Goal: Find specific page/section: Find specific page/section

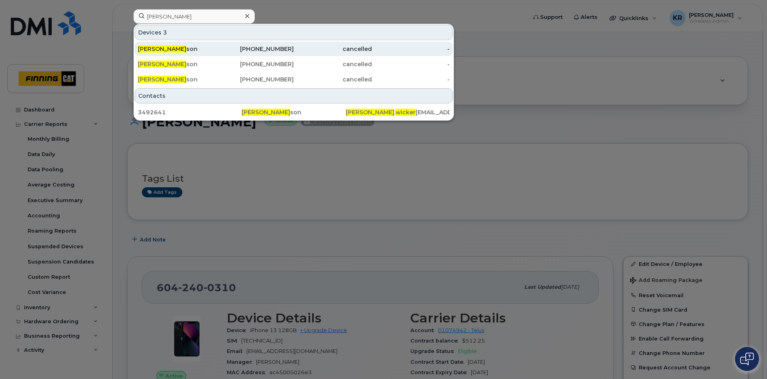
type input "[PERSON_NAME]"
click at [275, 50] on div "[PHONE_NUMBER]" at bounding box center [255, 49] width 78 height 8
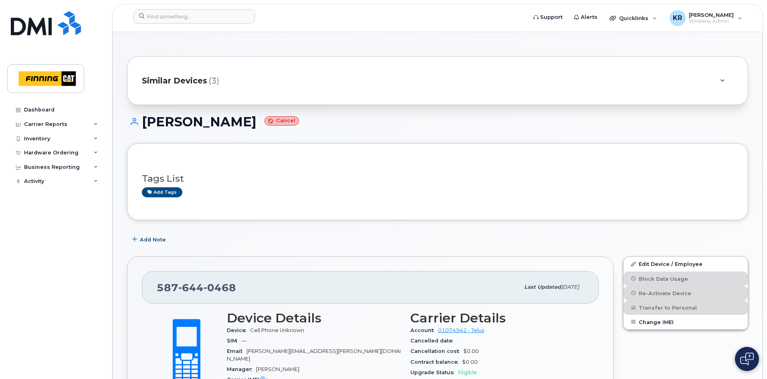
click at [174, 81] on span "Similar Devices" at bounding box center [174, 81] width 65 height 12
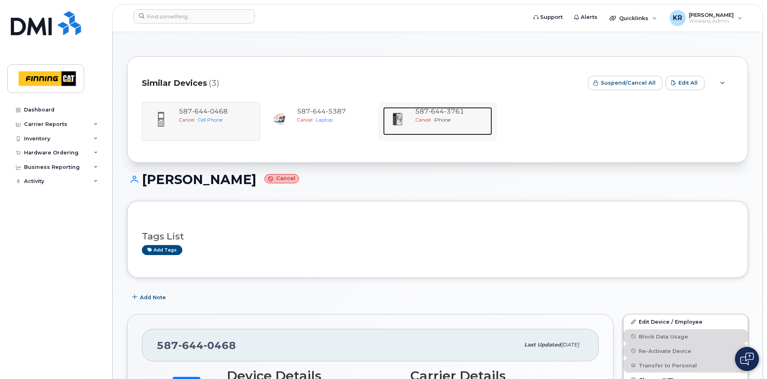
click at [451, 114] on span "3761" at bounding box center [454, 111] width 20 height 8
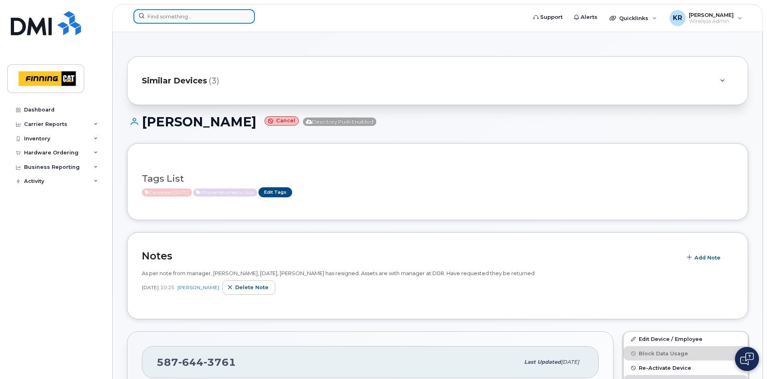
click at [151, 11] on input at bounding box center [193, 16] width 121 height 14
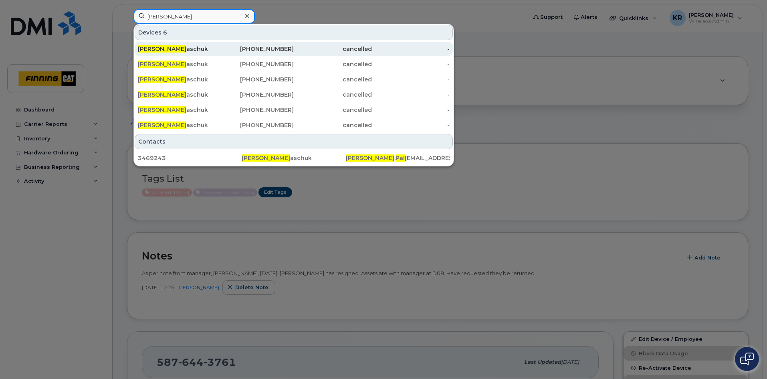
type input "greg pal"
click at [252, 50] on div "587-596-8750" at bounding box center [255, 49] width 78 height 8
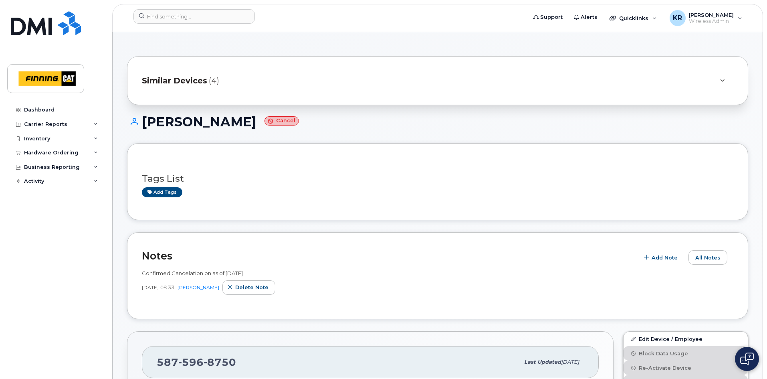
click at [198, 85] on span "Similar Devices" at bounding box center [174, 81] width 65 height 12
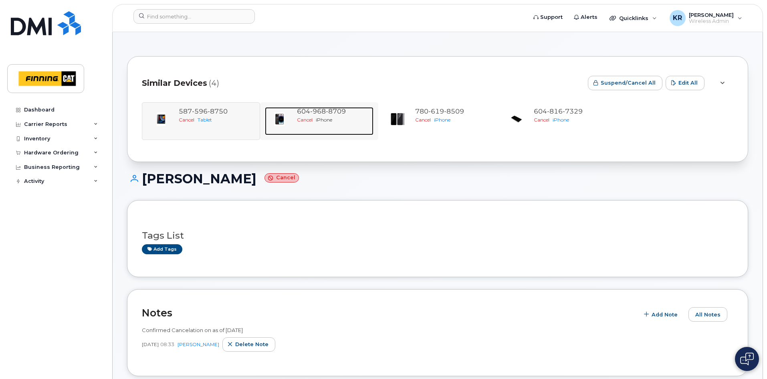
click at [323, 116] on div "Cancel iPhone" at bounding box center [333, 119] width 73 height 7
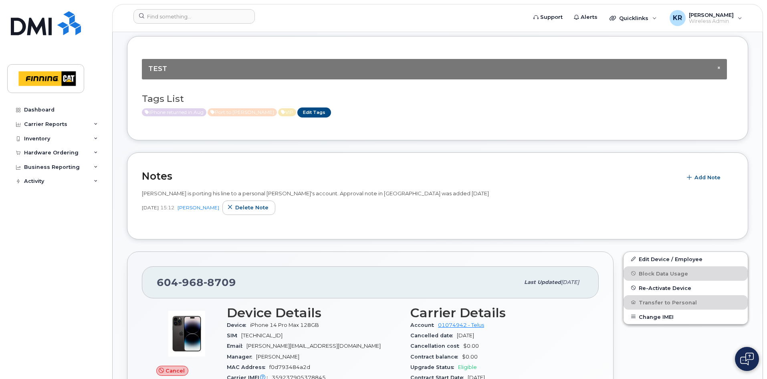
scroll to position [120, 0]
